Goal: Information Seeking & Learning: Check status

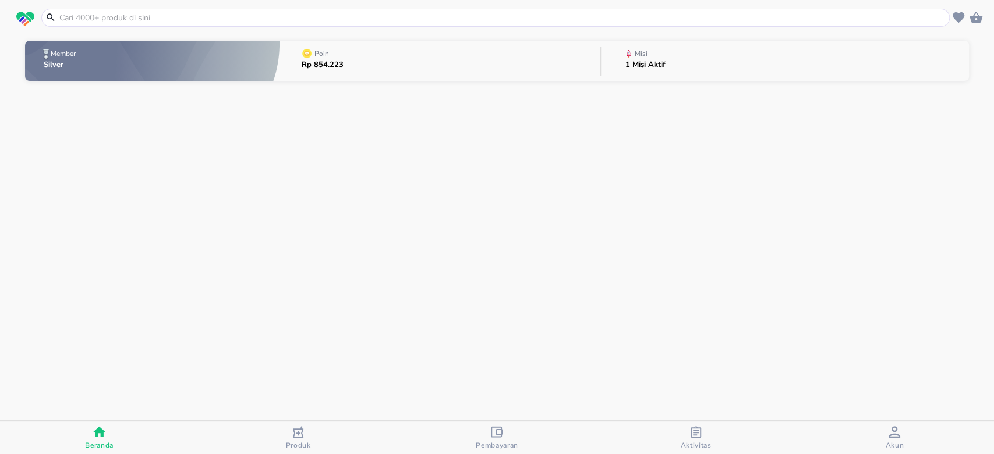
scroll to position [58, 0]
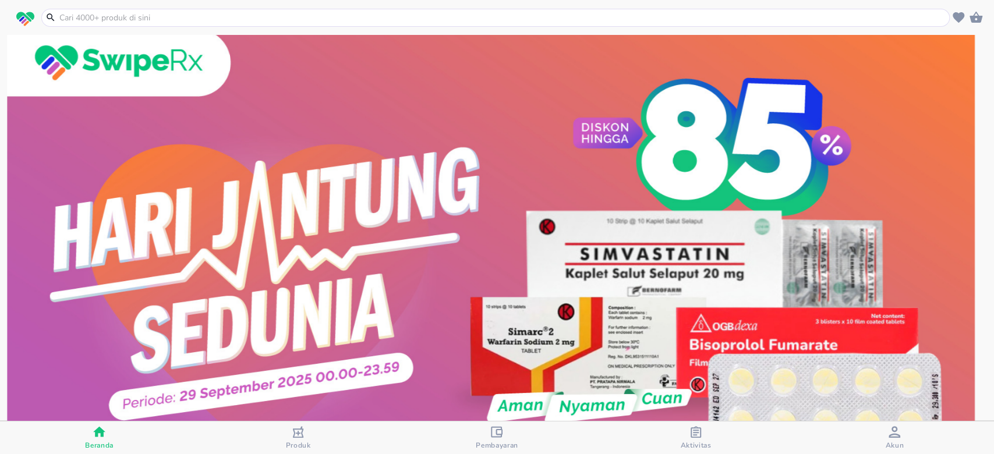
click at [885, 437] on div "Akun" at bounding box center [894, 438] width 19 height 24
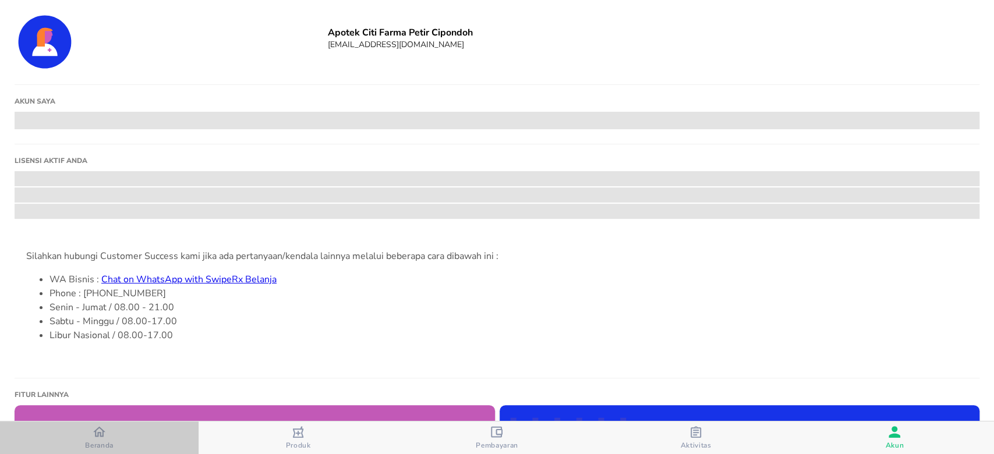
drag, startPoint x: 122, startPoint y: 449, endPoint x: 180, endPoint y: 446, distance: 58.3
click at [121, 449] on span "Beranda" at bounding box center [99, 438] width 192 height 24
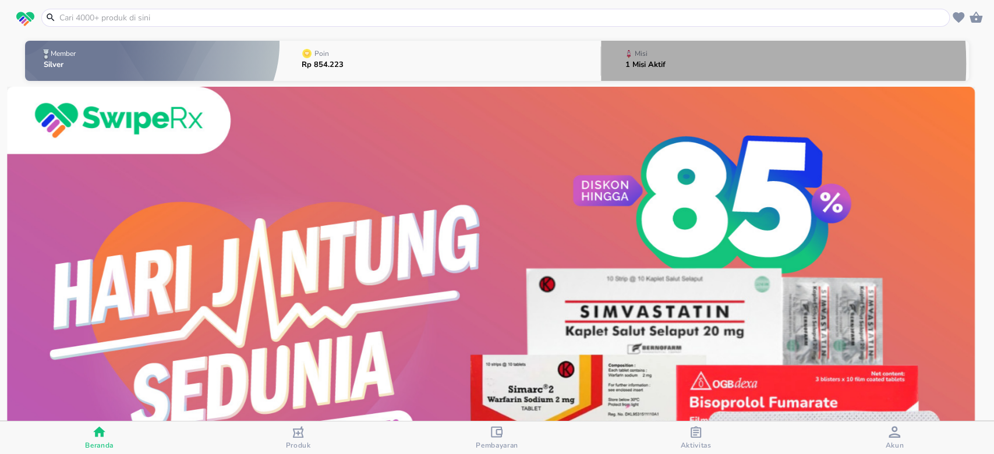
click at [660, 63] on div "Misi 1 Misi Aktif" at bounding box center [646, 61] width 52 height 41
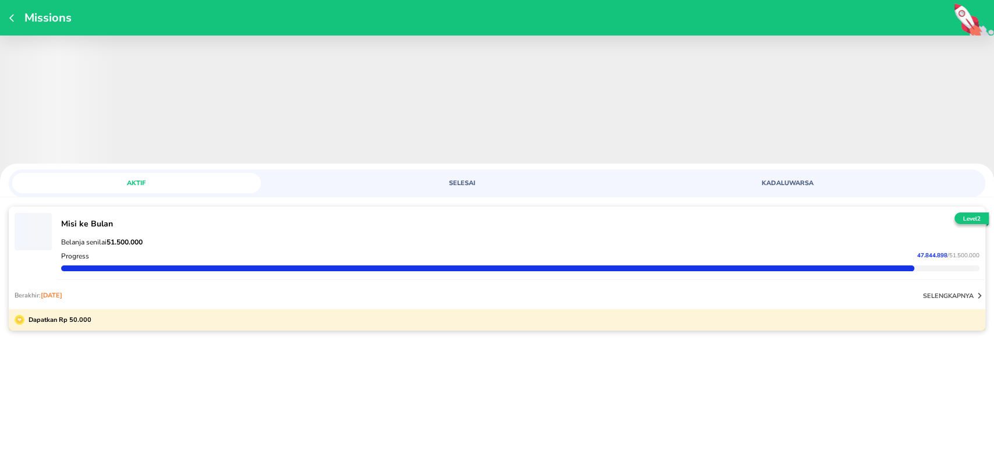
click at [715, 249] on div "Belanja senilai 51.500.000" at bounding box center [520, 242] width 923 height 14
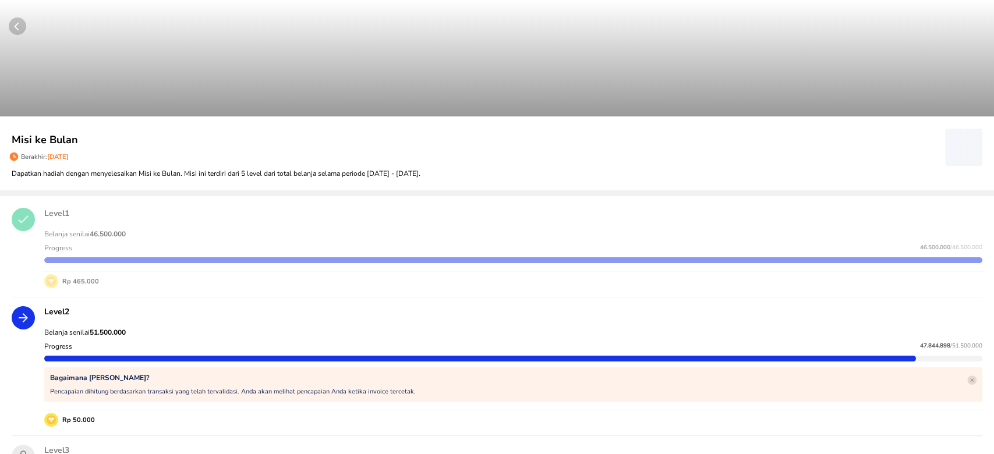
click at [110, 331] on strong "51.500.000" at bounding box center [108, 332] width 36 height 9
copy strong "51.500.000"
click at [924, 338] on div "Belanja senilai 51.500.000" at bounding box center [513, 333] width 943 height 14
click at [922, 345] on span "47.844.898" at bounding box center [935, 346] width 30 height 8
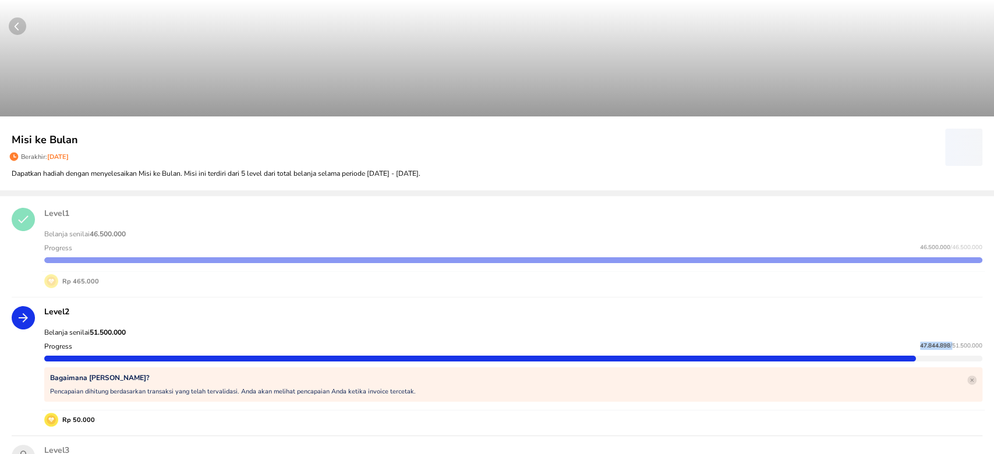
click at [922, 345] on span "47.844.898" at bounding box center [935, 346] width 30 height 8
copy p "47.844.898"
